Goal: Task Accomplishment & Management: Complete application form

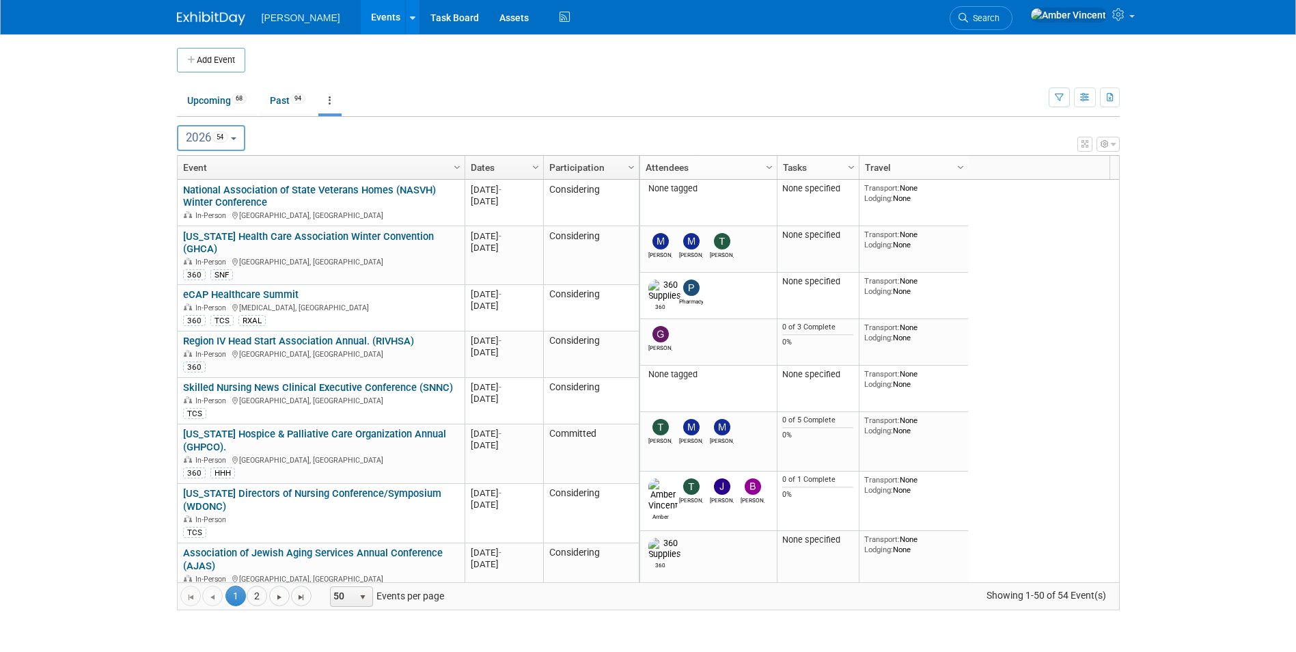
click at [226, 69] on button "Add Event" at bounding box center [211, 60] width 68 height 25
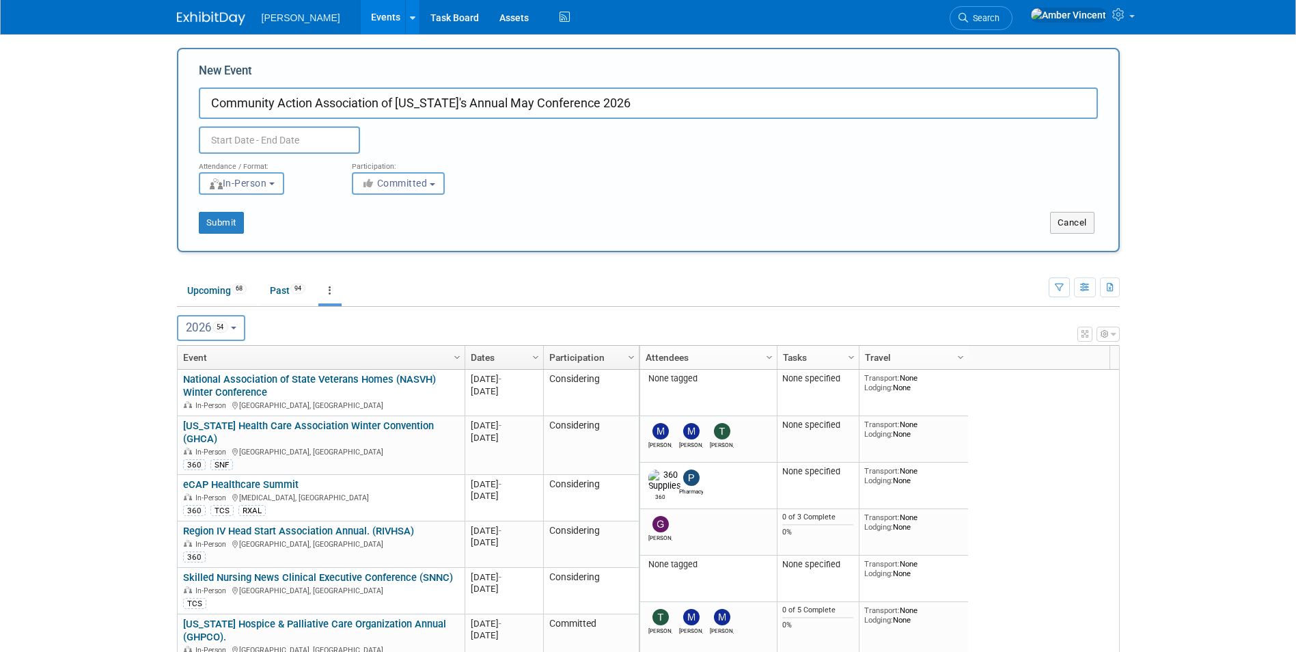
type input "Community Action Association of [US_STATE]'s Annual May Conference 2026"
click at [228, 142] on body "[PERSON_NAME] Events Add Event Bulk Upload Events Shareable Event Boards Recent…" at bounding box center [648, 326] width 1296 height 652
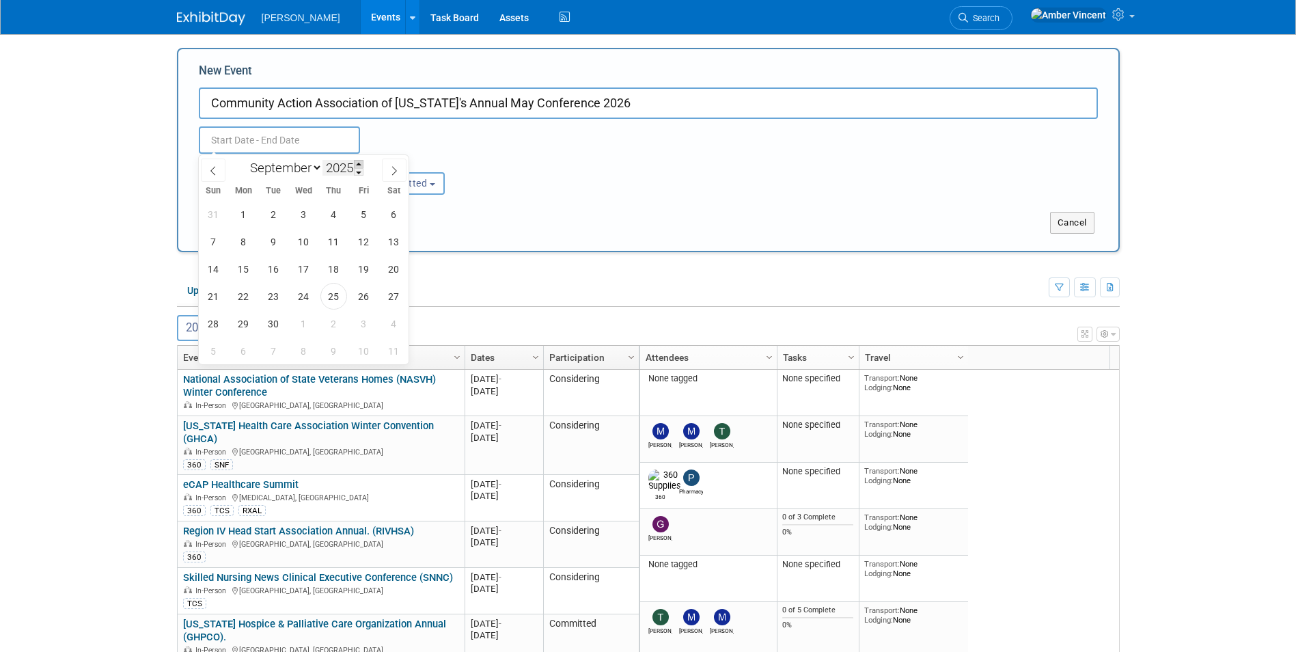
click at [359, 163] on span at bounding box center [359, 164] width 10 height 8
type input "2026"
click at [312, 161] on select "January February March April May June July August September October November De…" at bounding box center [283, 167] width 79 height 17
select select "4"
click at [244, 159] on select "January February March April May June July August September October November De…" at bounding box center [283, 167] width 79 height 17
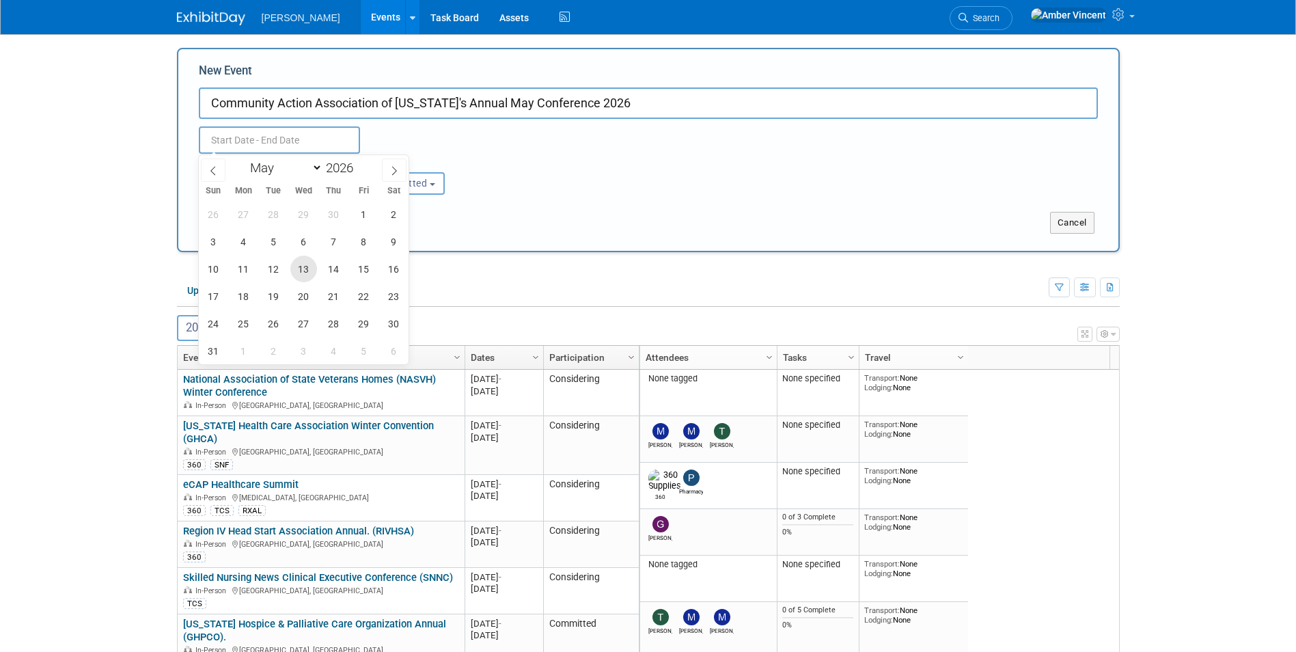
click at [305, 280] on span "13" at bounding box center [303, 269] width 27 height 27
click at [369, 273] on span "15" at bounding box center [364, 269] width 27 height 27
type input "[DATE] to [DATE]"
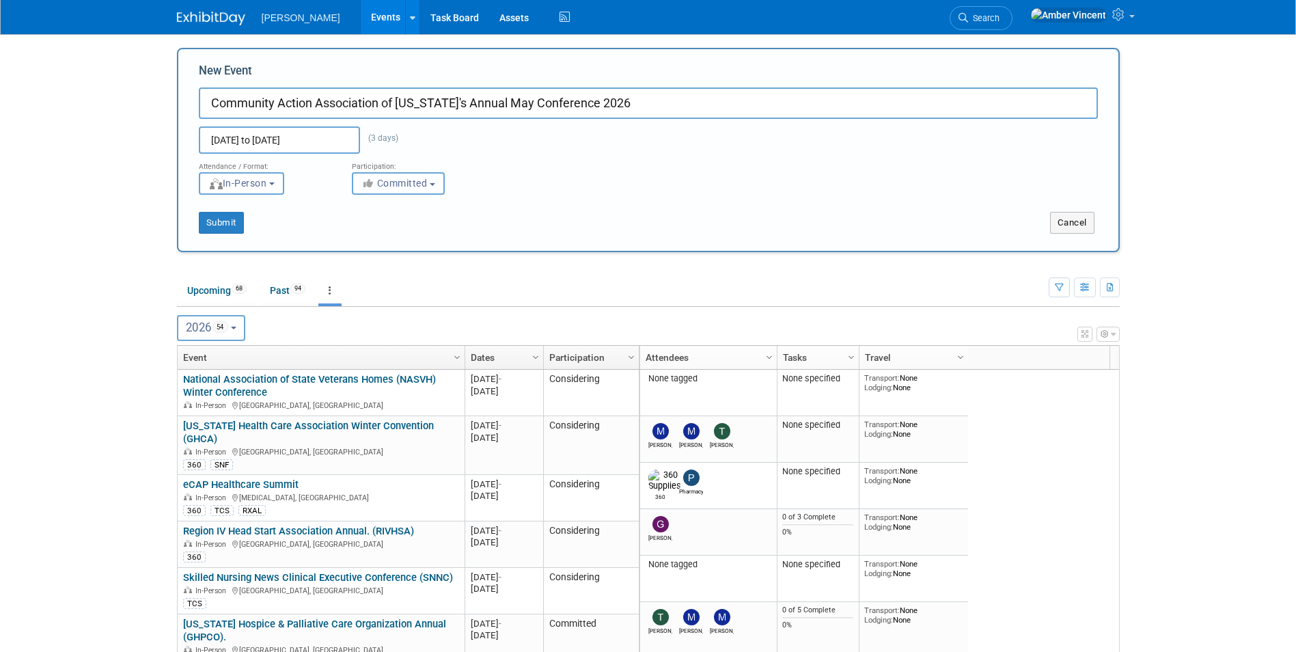
click at [424, 182] on span "Committed" at bounding box center [395, 183] width 66 height 11
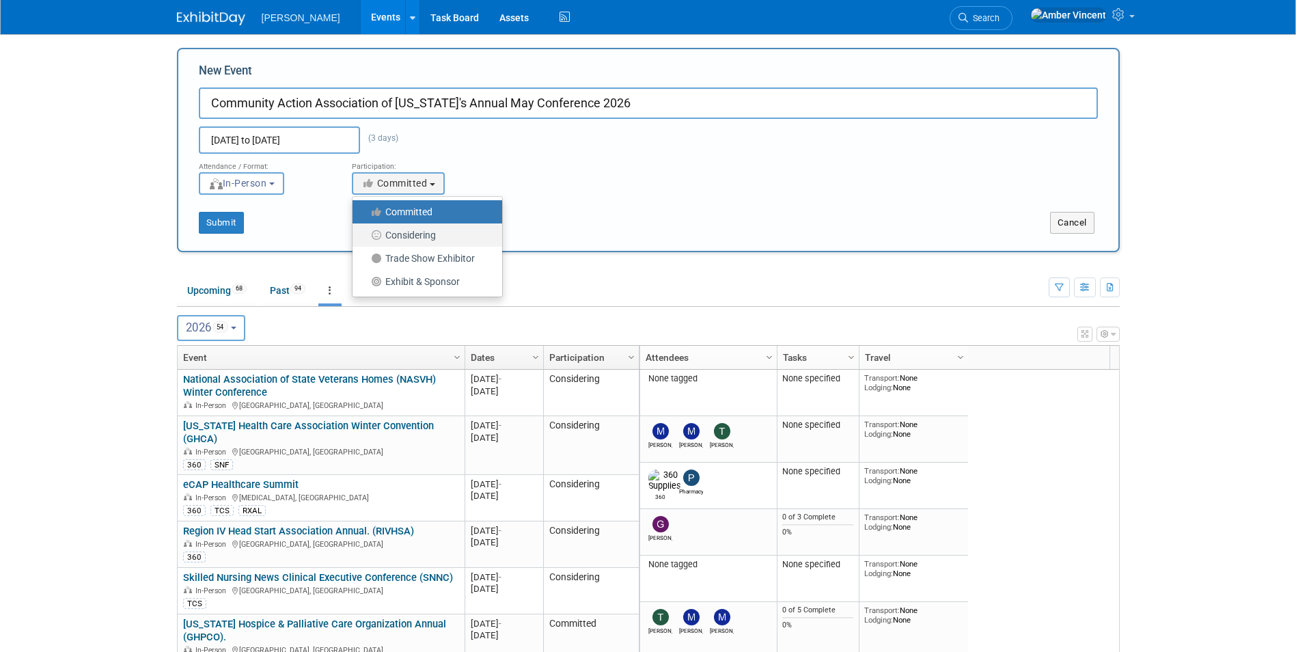
click at [423, 229] on label "Considering" at bounding box center [423, 235] width 129 height 18
click at [365, 231] on input "Considering" at bounding box center [360, 235] width 9 height 9
select select "2"
